Goal: Navigation & Orientation: Find specific page/section

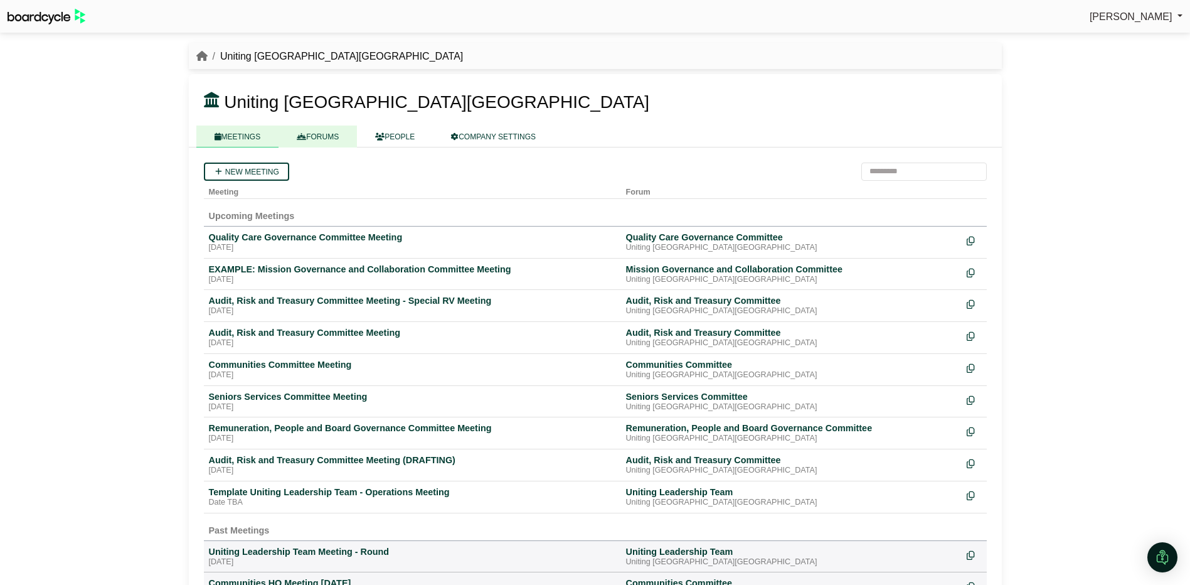
click at [318, 134] on link "FORUMS" at bounding box center [318, 136] width 78 height 22
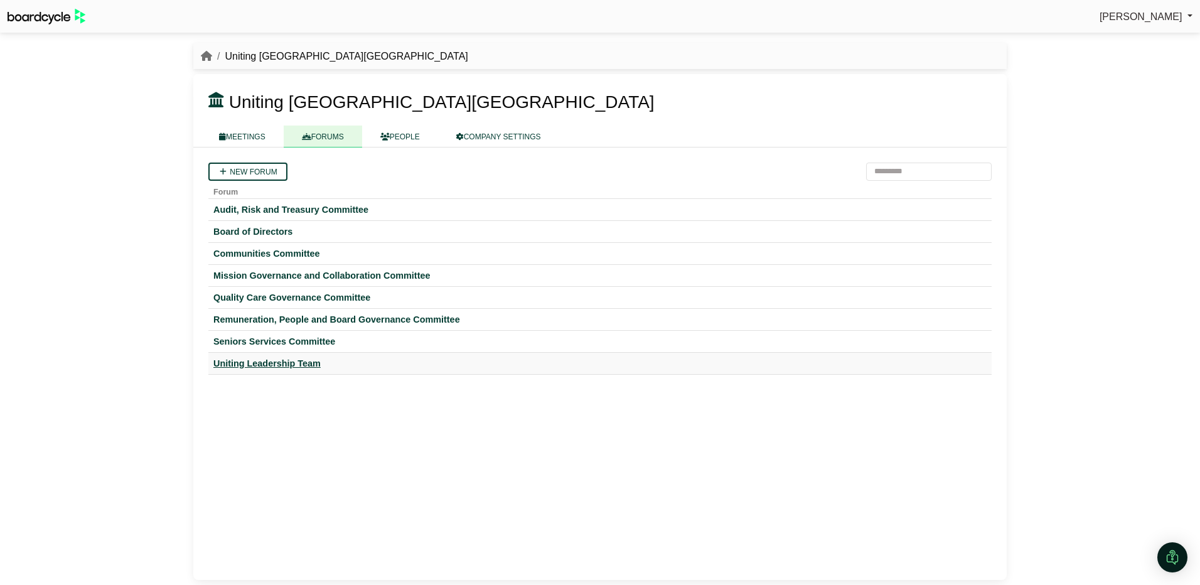
click at [291, 361] on div "Uniting Leadership Team" at bounding box center [599, 363] width 773 height 11
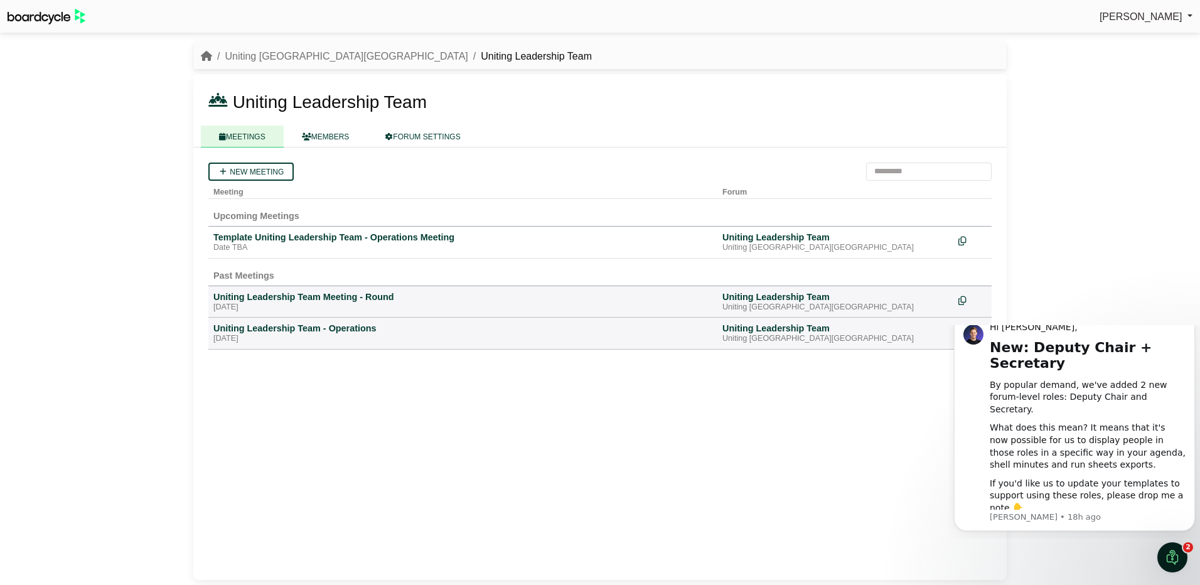
click at [617, 468] on div "New meeting Meeting Forum Upcoming Meetings Template Uniting Leadership Team - …" at bounding box center [599, 363] width 813 height 432
drag, startPoint x: 594, startPoint y: 511, endPoint x: 332, endPoint y: 539, distance: 263.1
click at [589, 511] on div "New meeting Meeting Forum Upcoming Meetings Template Uniting Leadership Team - …" at bounding box center [599, 363] width 813 height 432
